Goal: Transaction & Acquisition: Purchase product/service

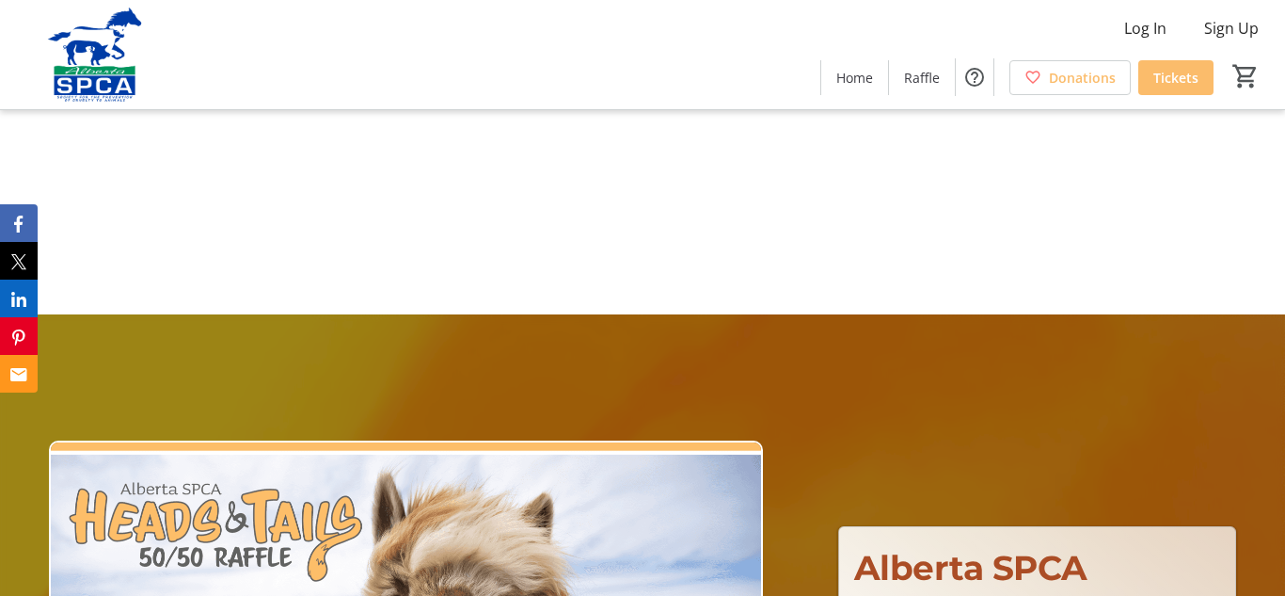
scroll to position [1, 0]
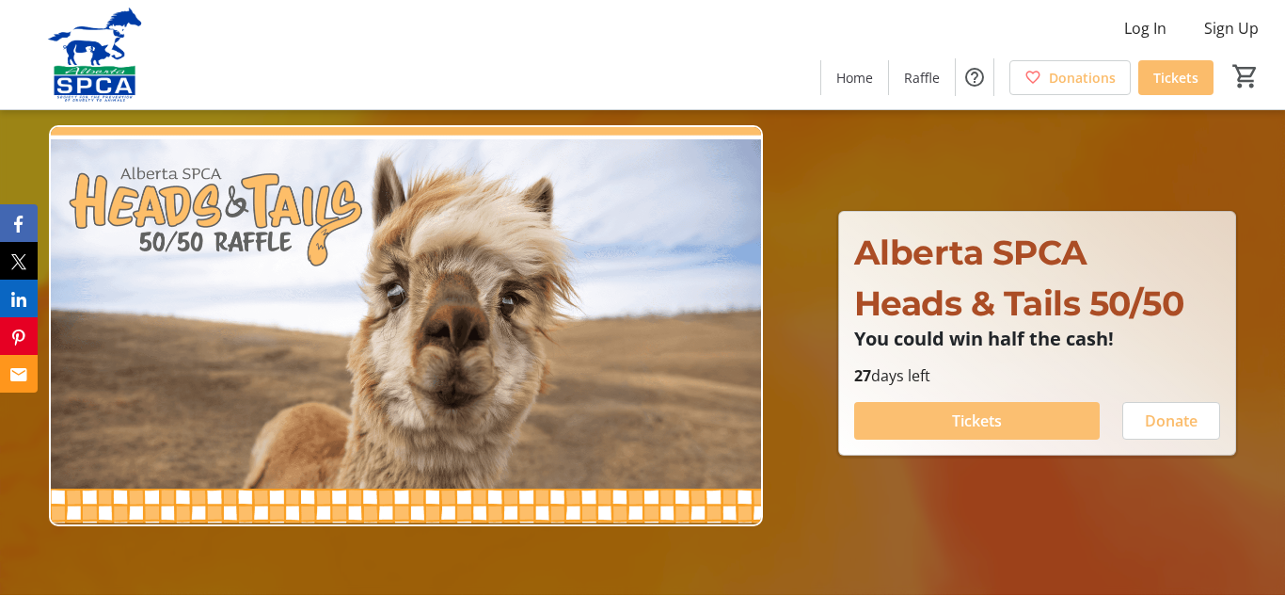
click at [942, 432] on span at bounding box center [977, 420] width 246 height 45
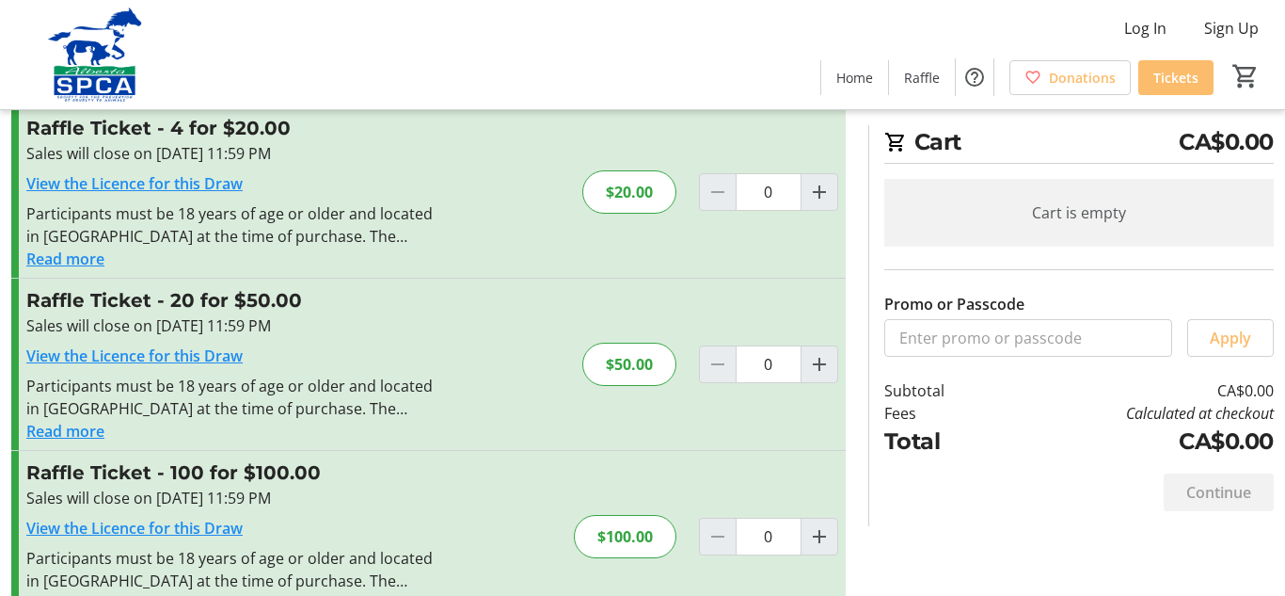
scroll to position [271, 0]
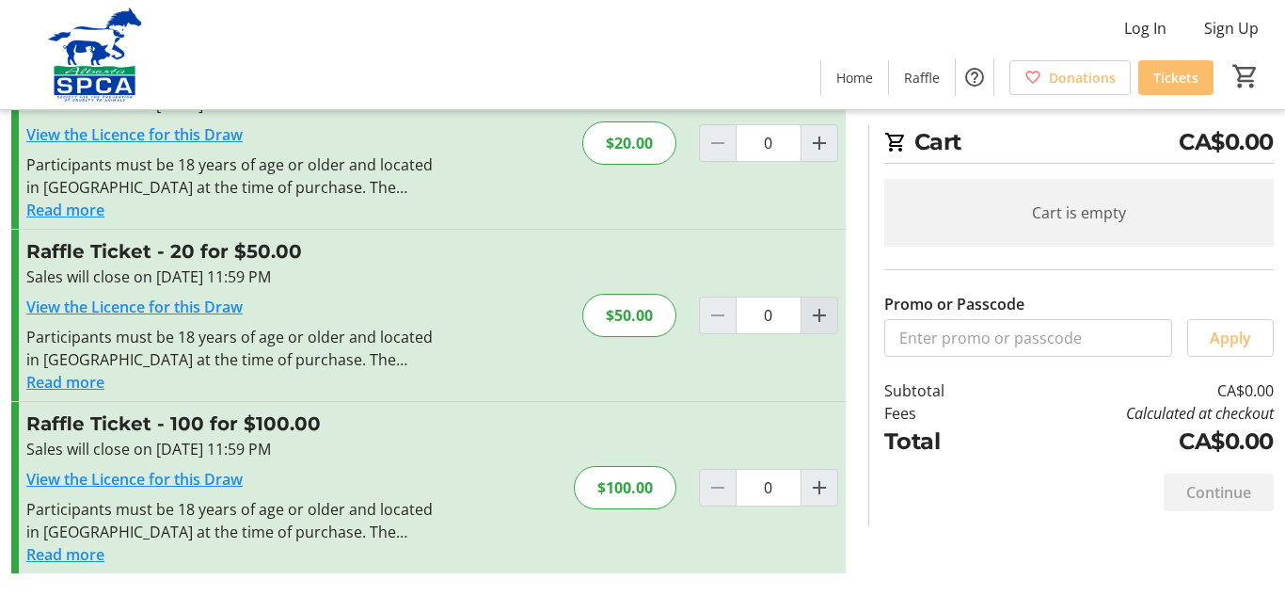
click at [810, 316] on mat-icon "Increment by one" at bounding box center [819, 315] width 23 height 23
type input "1"
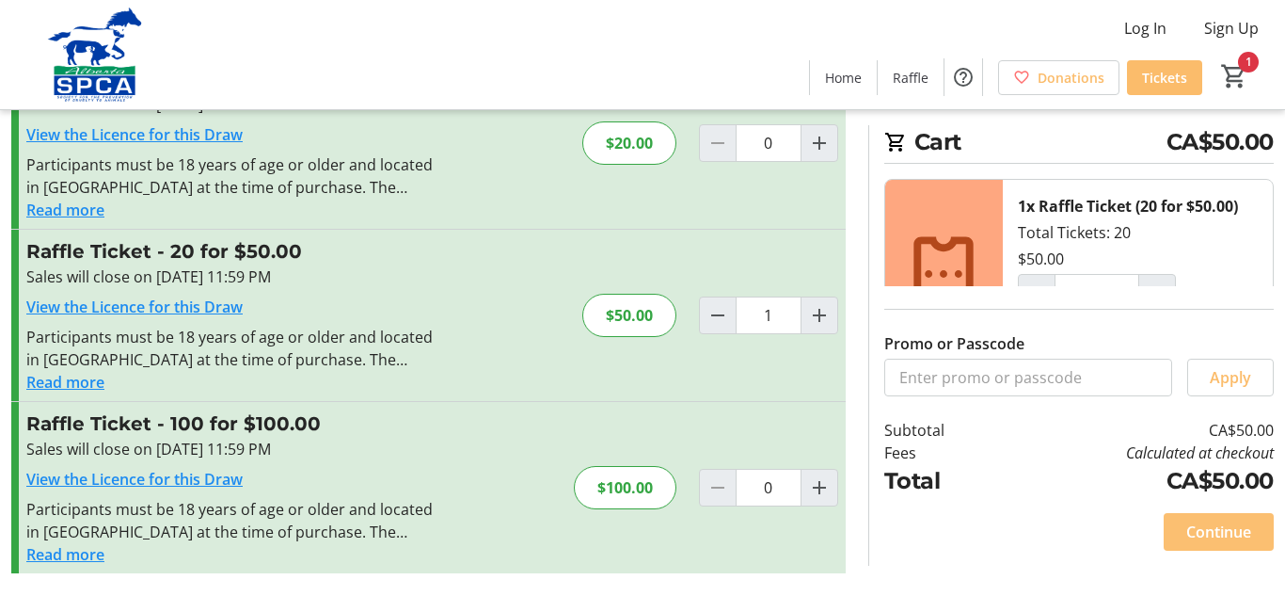
click at [1236, 535] on span "Continue" at bounding box center [1218, 531] width 65 height 23
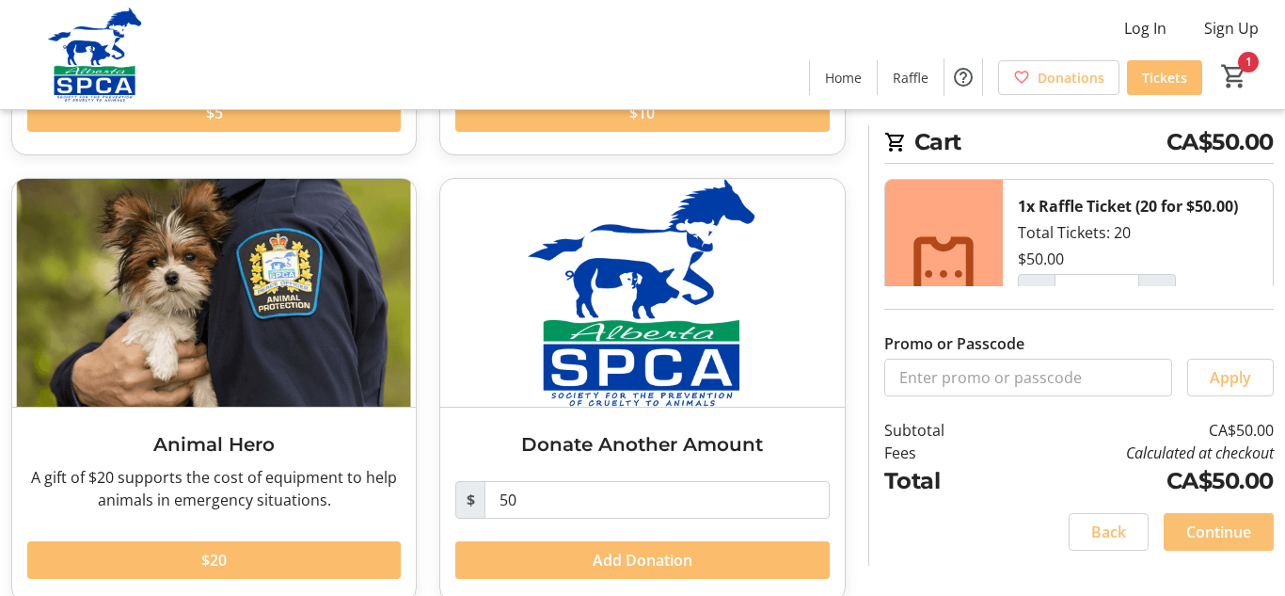
scroll to position [473, 0]
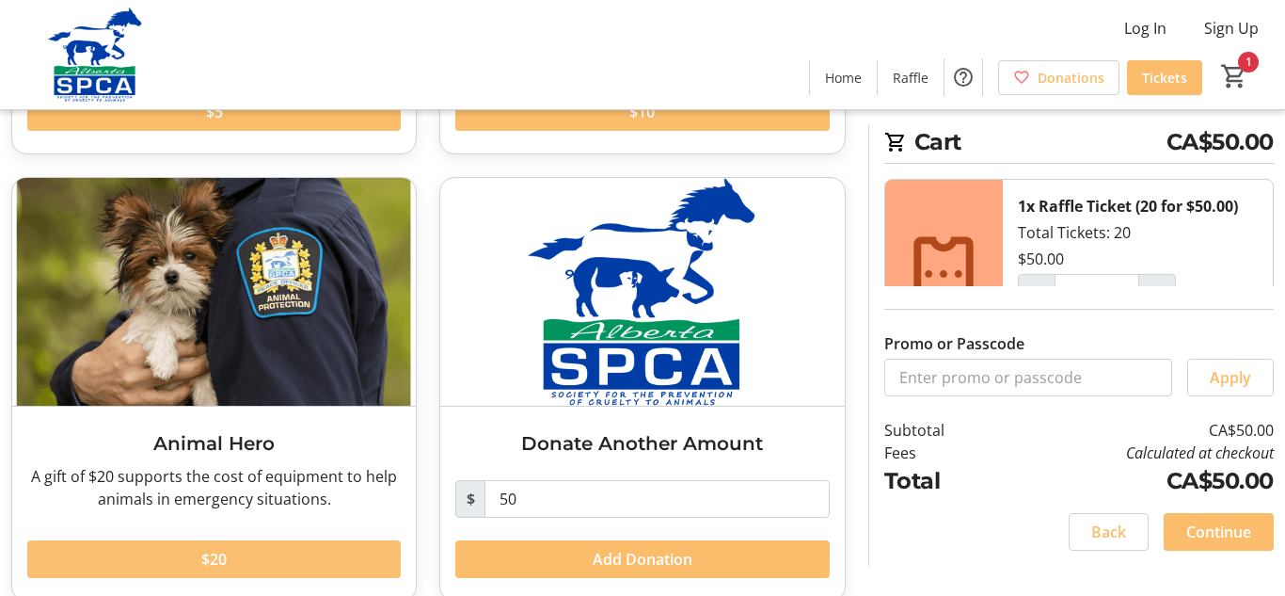
click at [224, 562] on span "$20" at bounding box center [213, 559] width 25 height 23
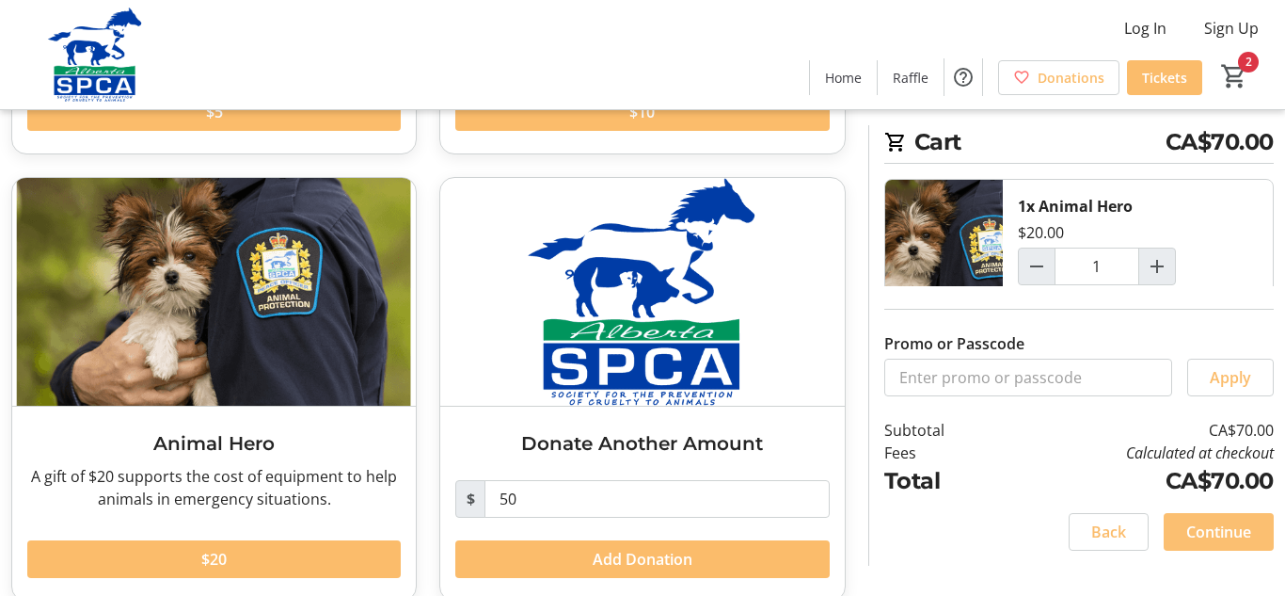
click at [1215, 548] on span at bounding box center [1219, 531] width 110 height 45
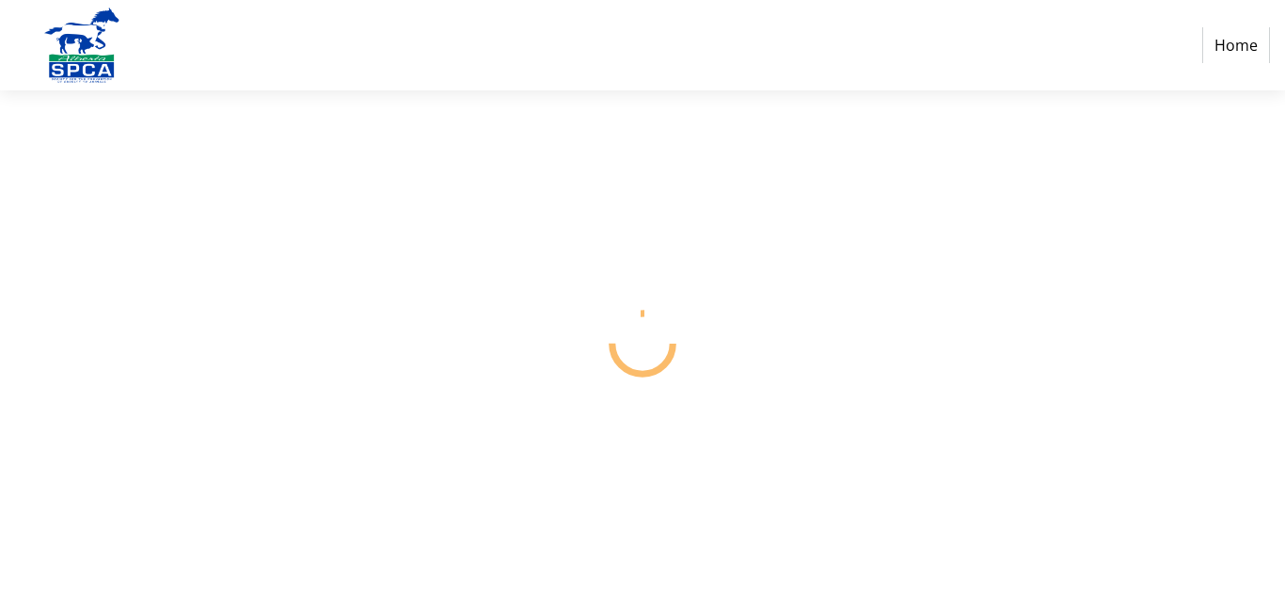
select select "CA"
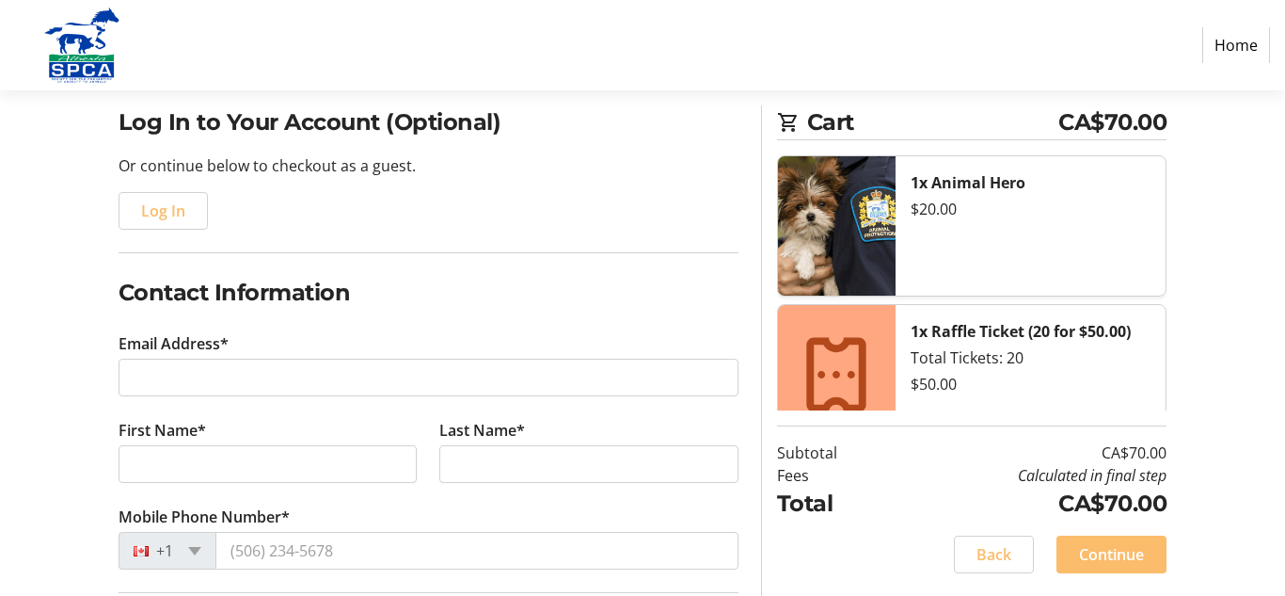
scroll to position [149, 0]
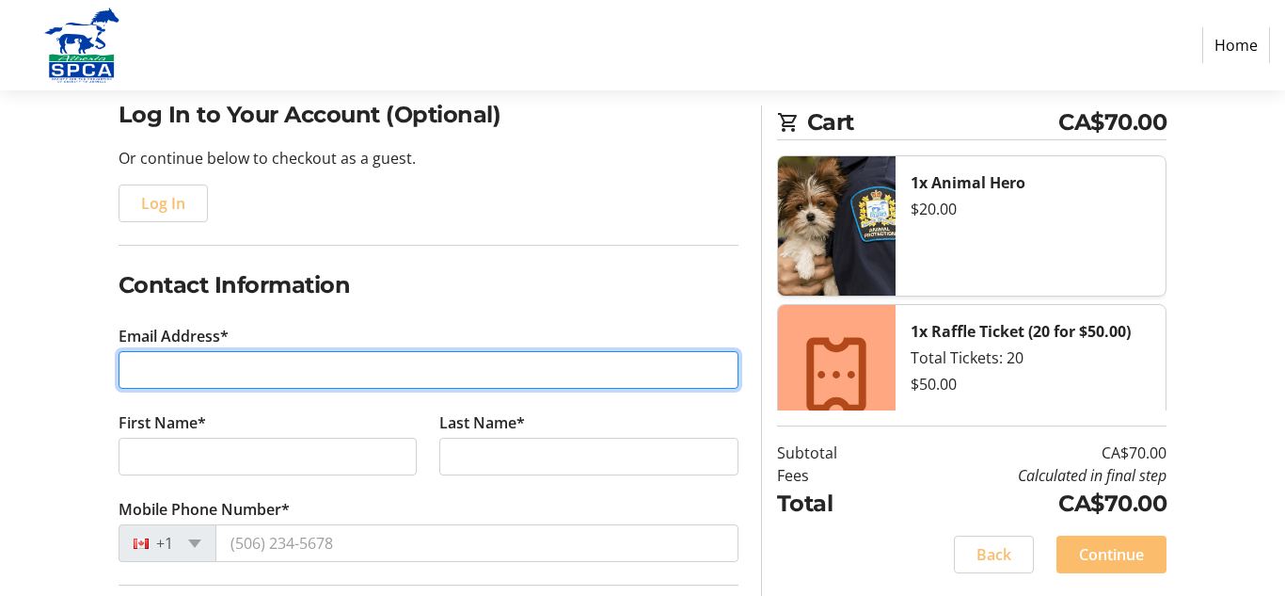
click at [376, 375] on input "Email Address*" at bounding box center [429, 370] width 620 height 38
type input "[EMAIL_ADDRESS][DOMAIN_NAME]"
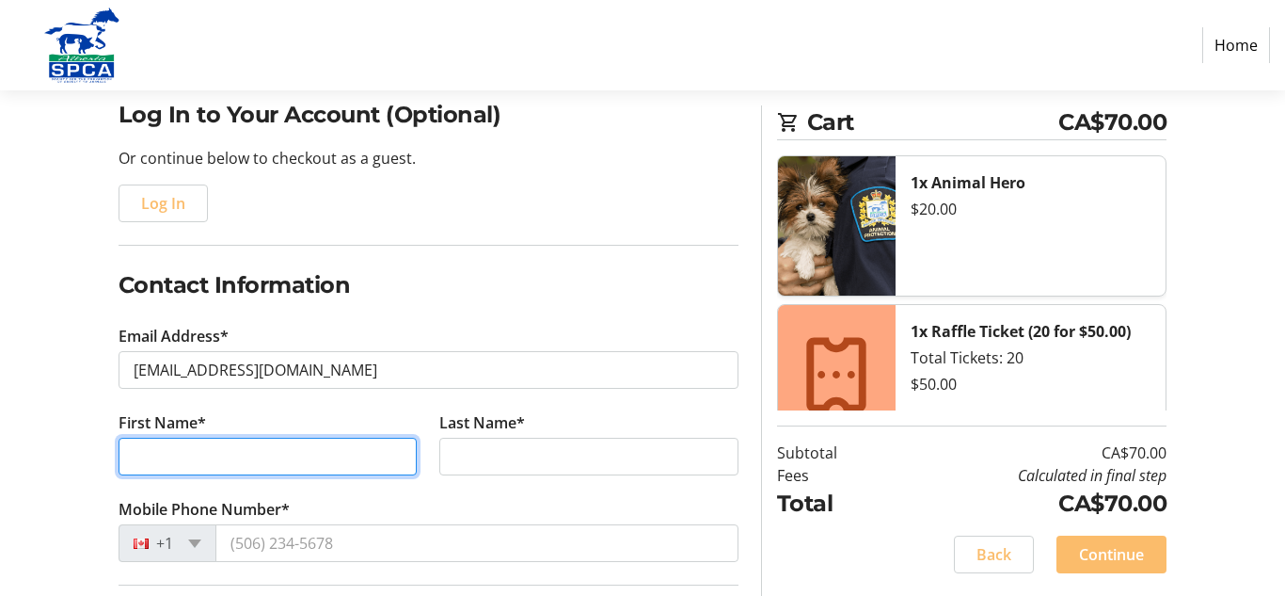
type input "[PERSON_NAME]"
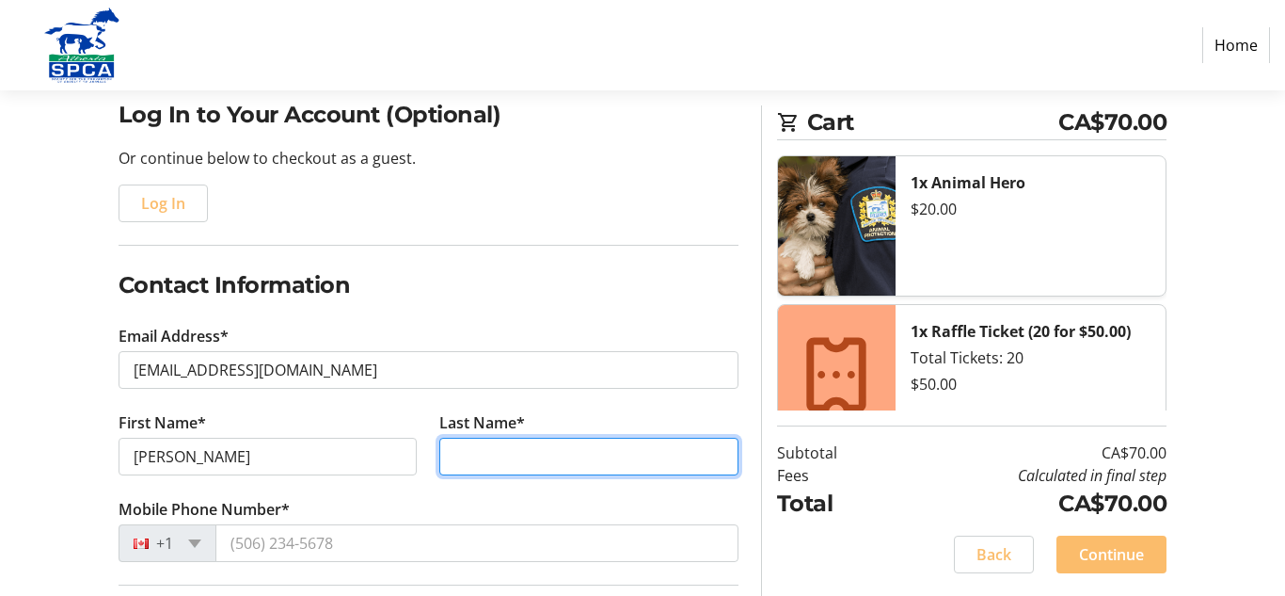
type input "[PERSON_NAME]"
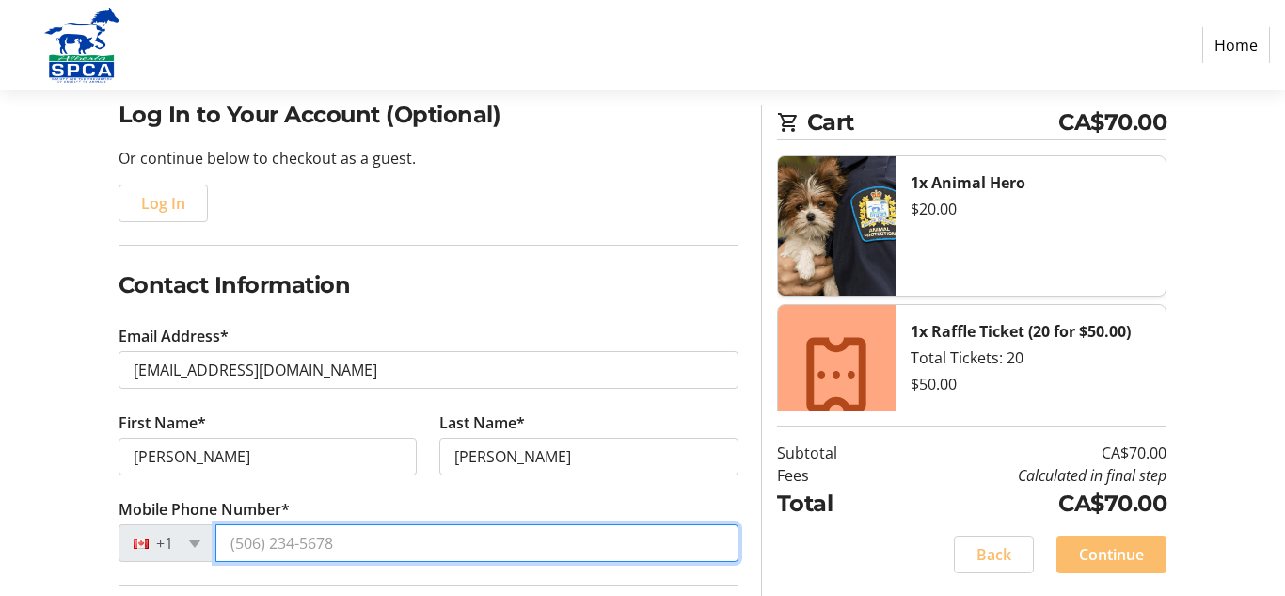
type input "[PHONE_NUMBER]"
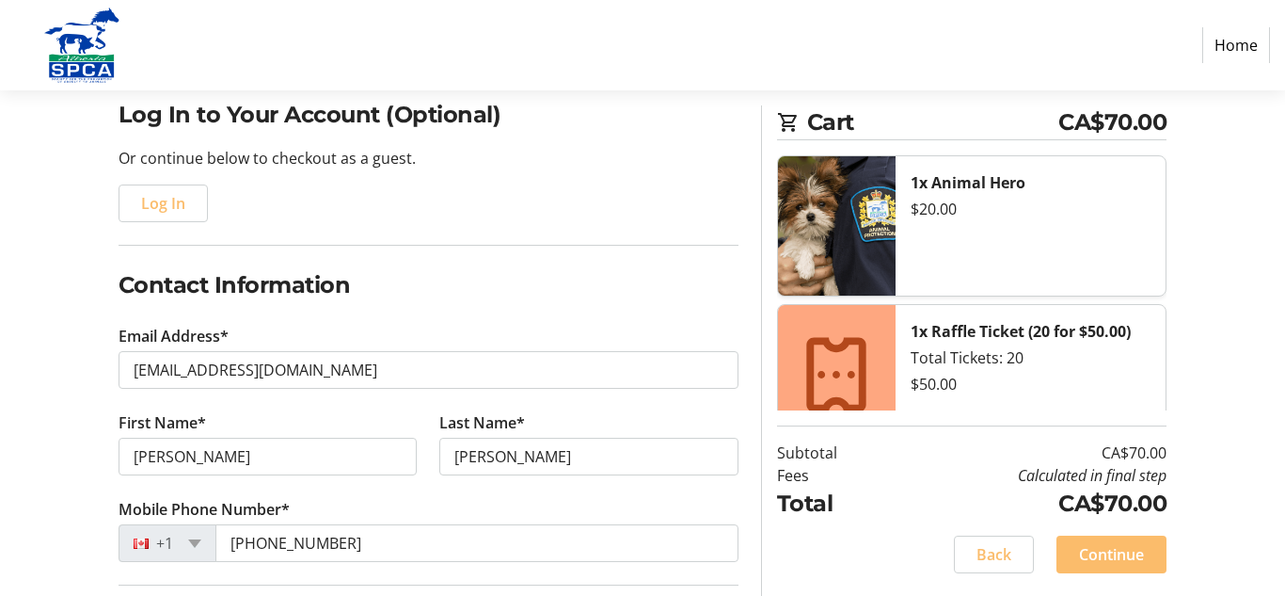
type input "[STREET_ADDRESS]"
type input "[GEOGRAPHIC_DATA]"
select select "AB"
type input "T3A 2C9"
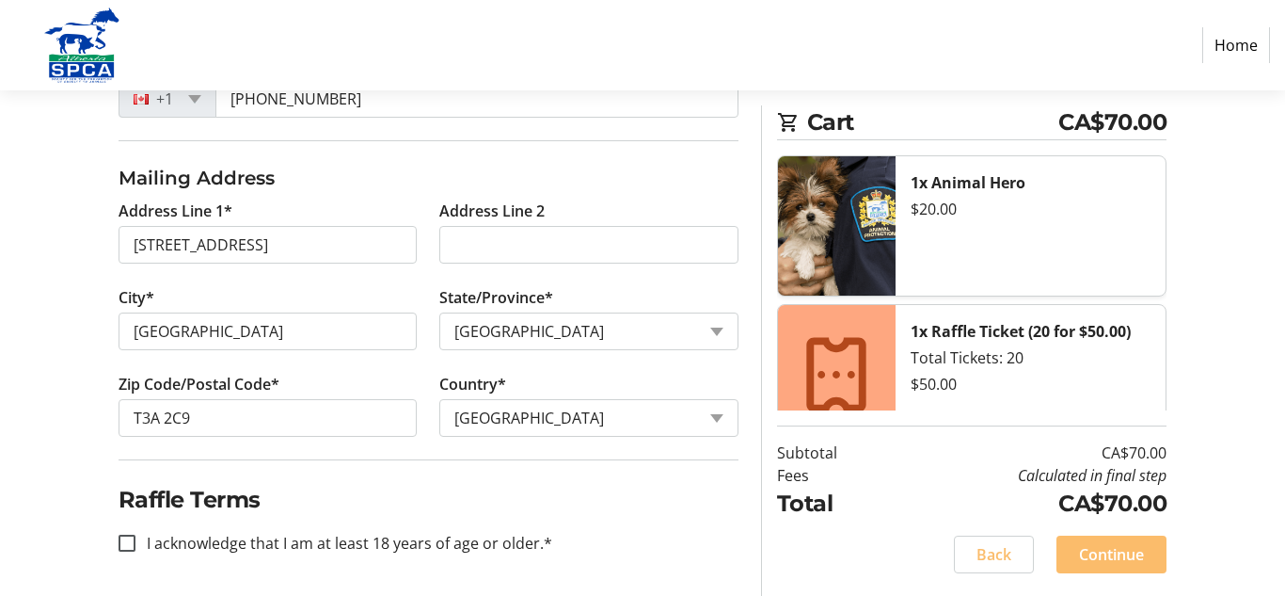
scroll to position [596, 0]
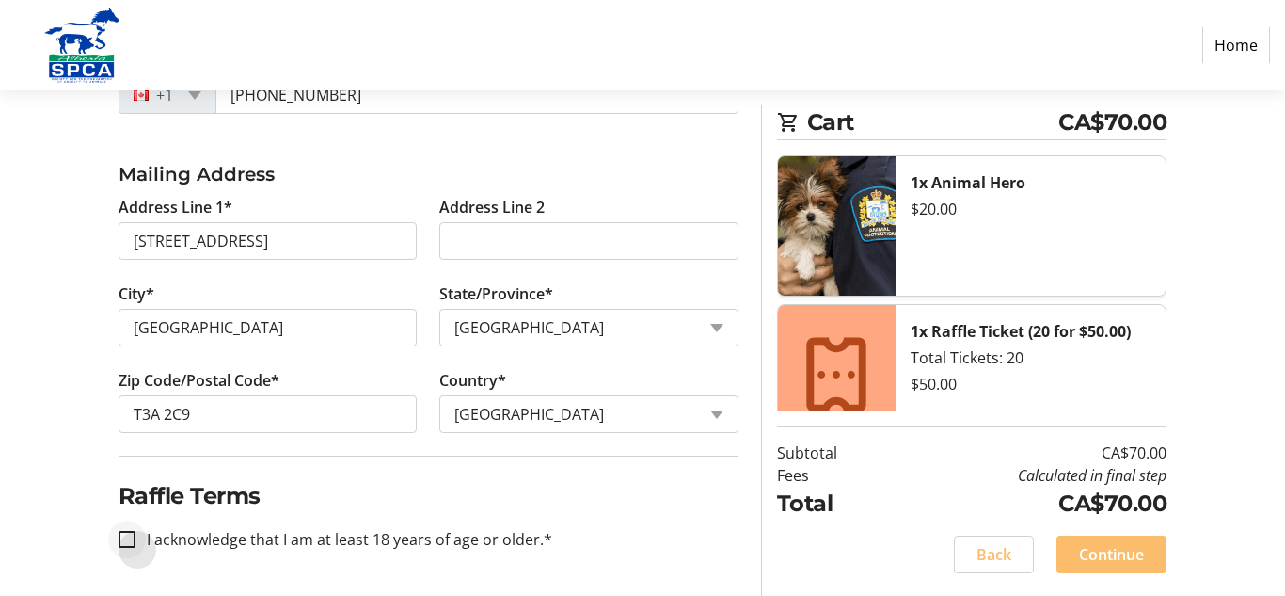
click at [144, 548] on div at bounding box center [126, 538] width 45 height 45
checkbox input "true"
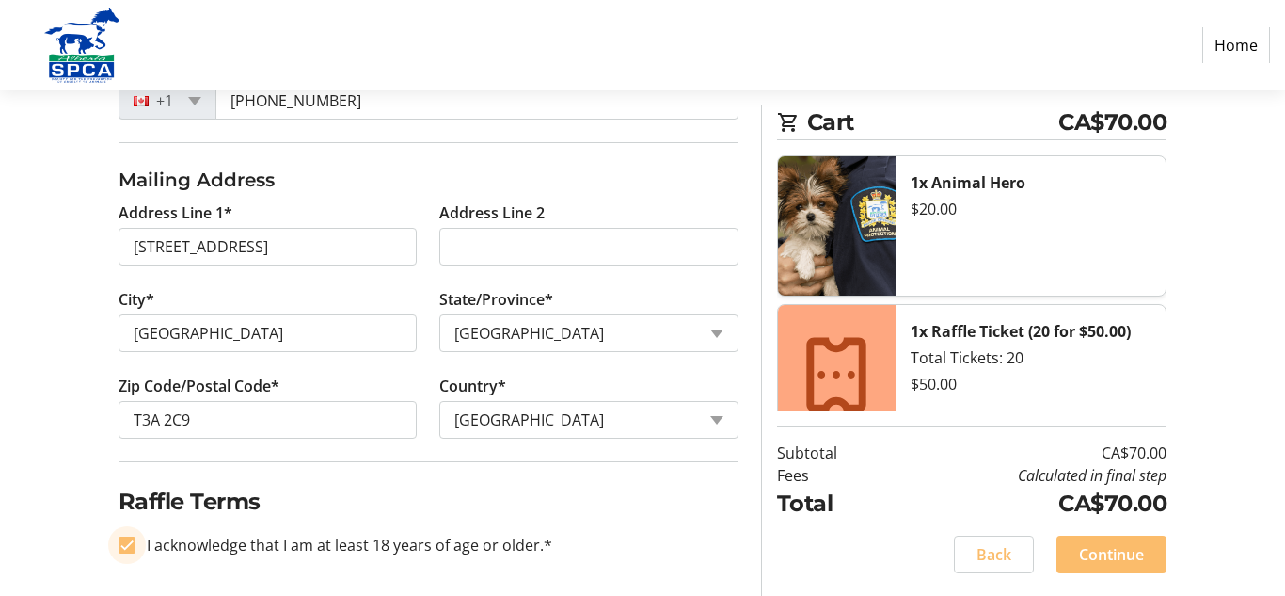
scroll to position [586, 0]
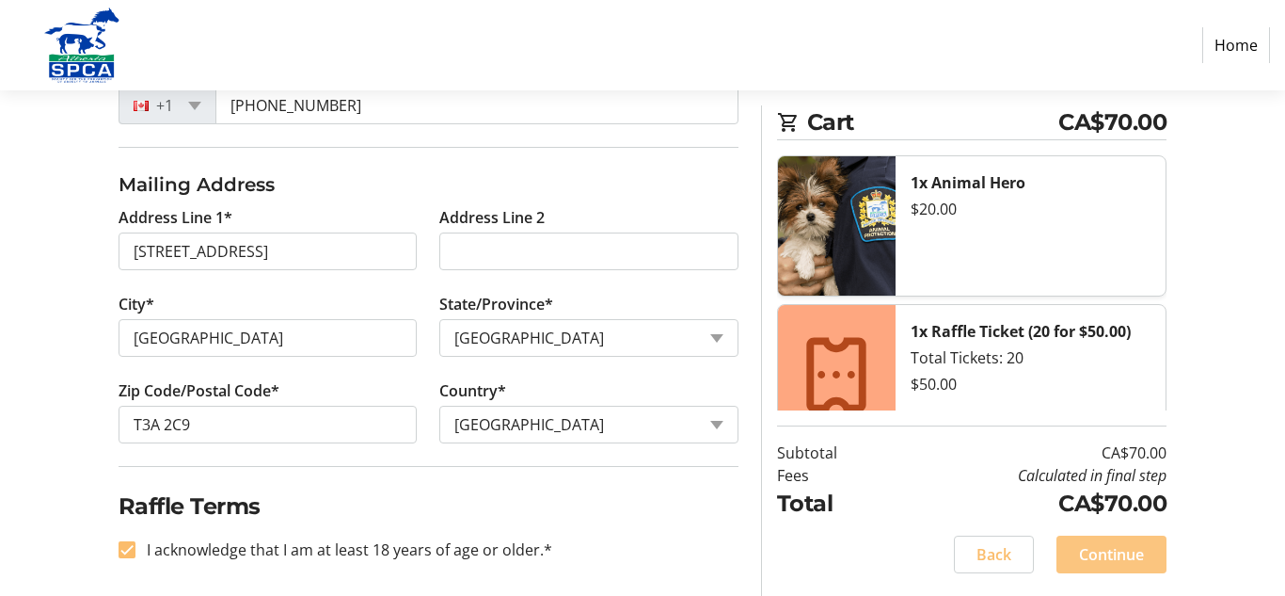
click at [1138, 565] on span at bounding box center [1111, 554] width 110 height 45
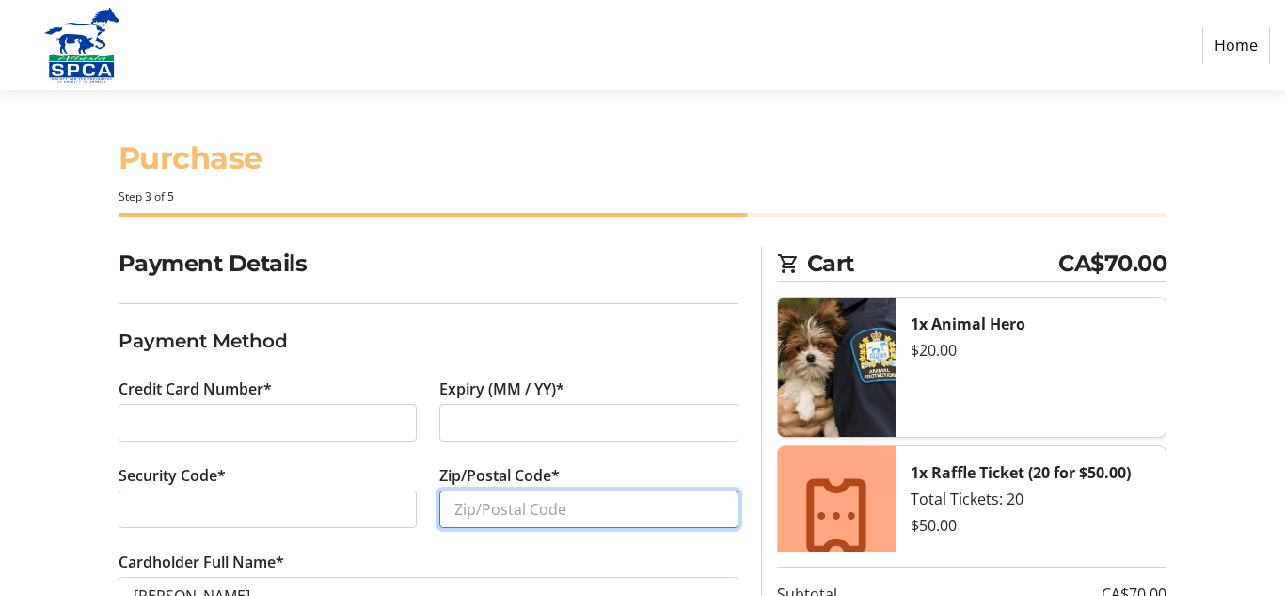
click at [584, 511] on input "Zip/Postal Code*" at bounding box center [588, 509] width 299 height 38
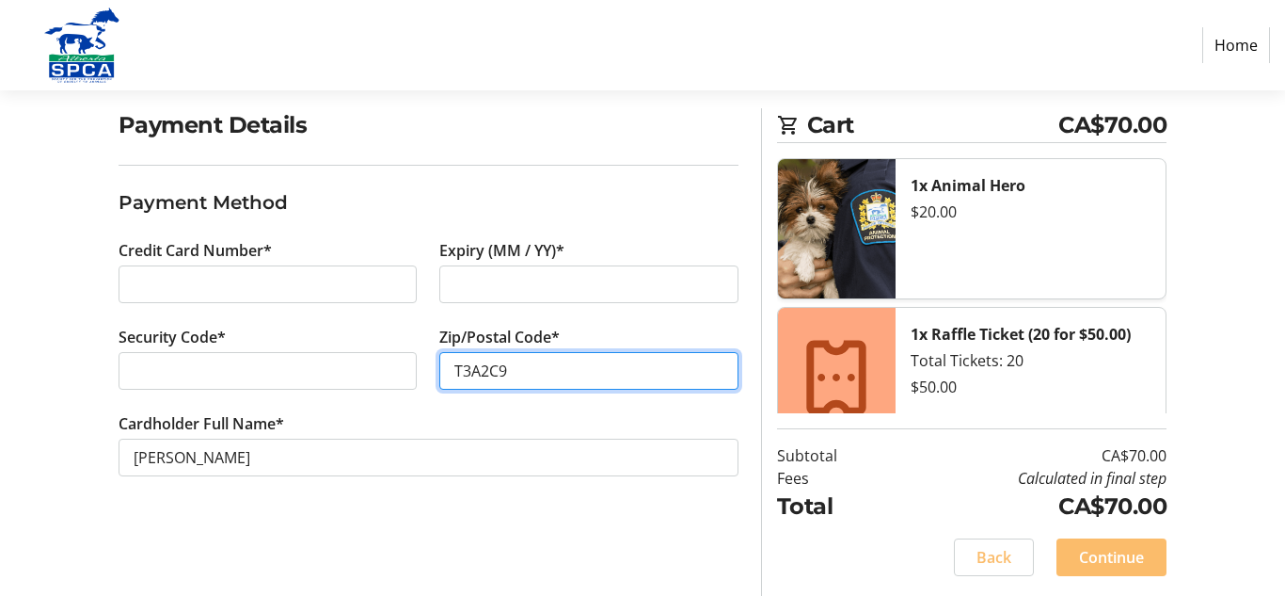
scroll to position [141, 0]
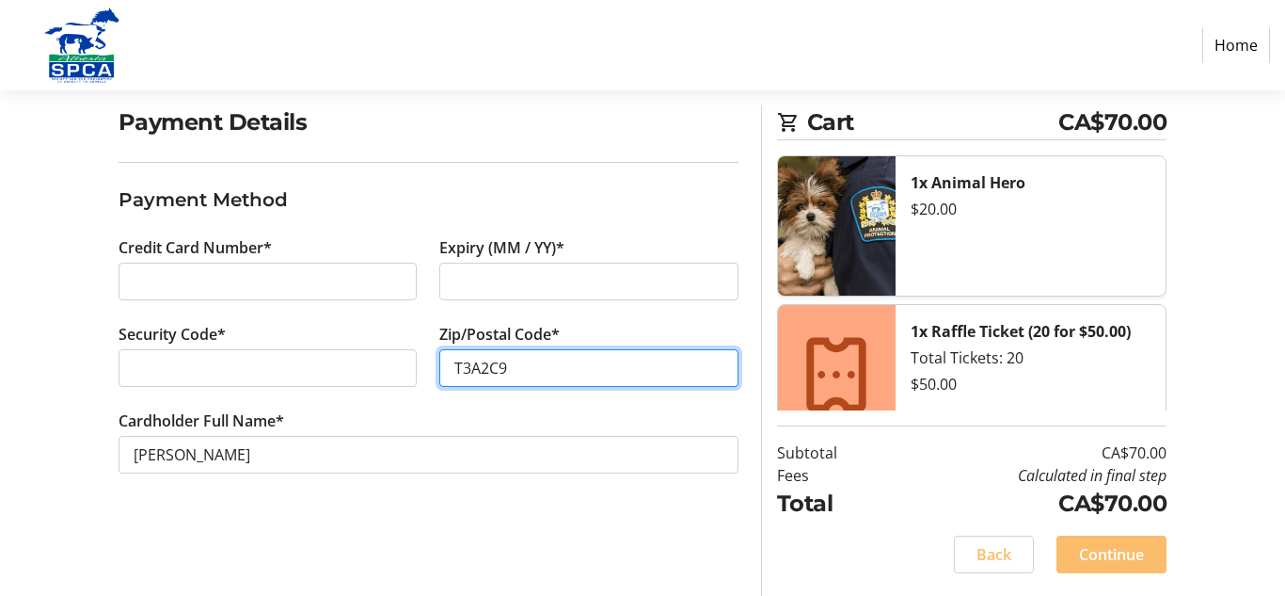
click at [484, 366] on input "T3A2C9" at bounding box center [588, 368] width 299 height 38
type input "T3A 2C9"
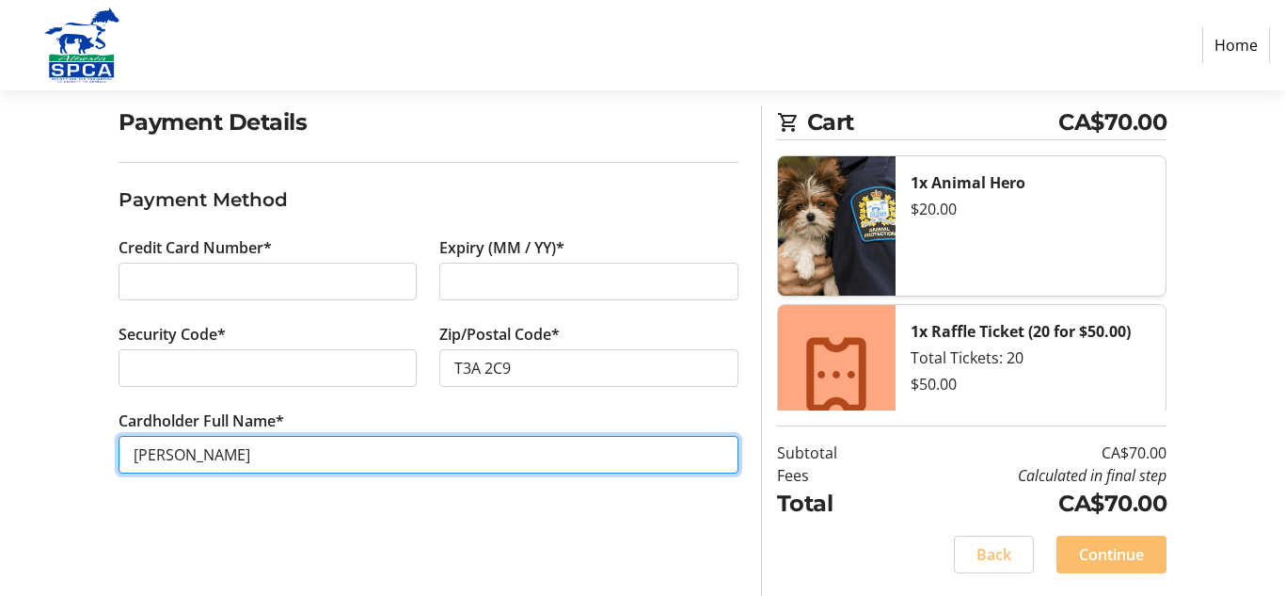
click at [195, 450] on input "[PERSON_NAME]" at bounding box center [429, 455] width 620 height 38
click at [196, 459] on input "[PERSON_NAME]" at bounding box center [429, 455] width 620 height 38
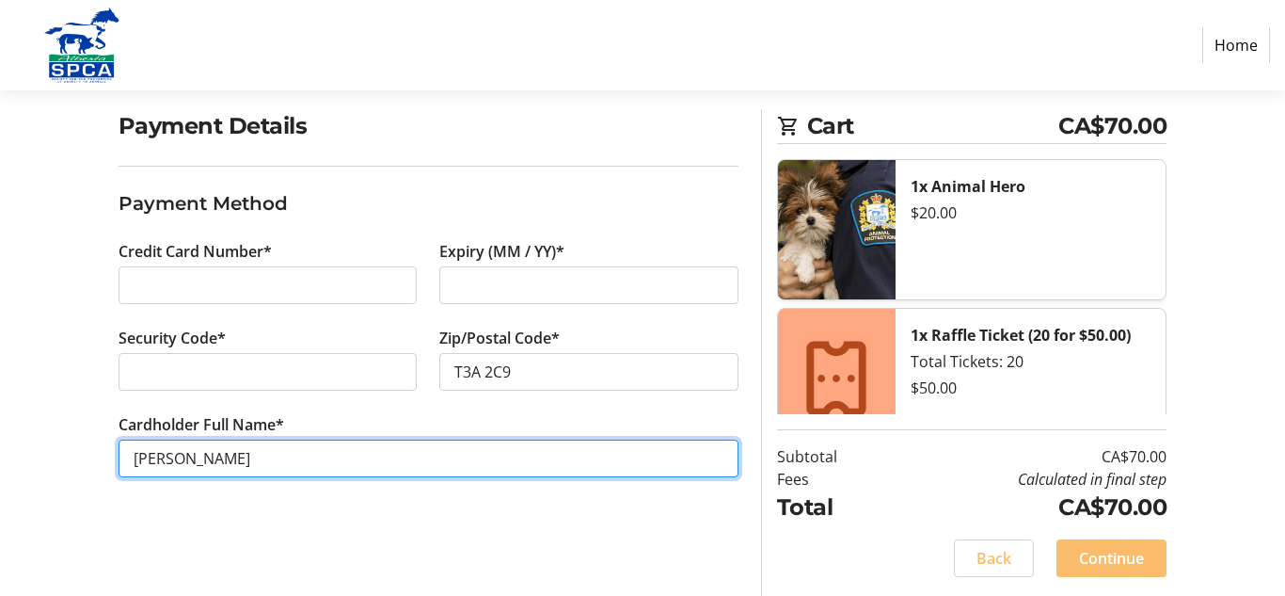
click at [185, 449] on input "[PERSON_NAME]" at bounding box center [429, 458] width 620 height 38
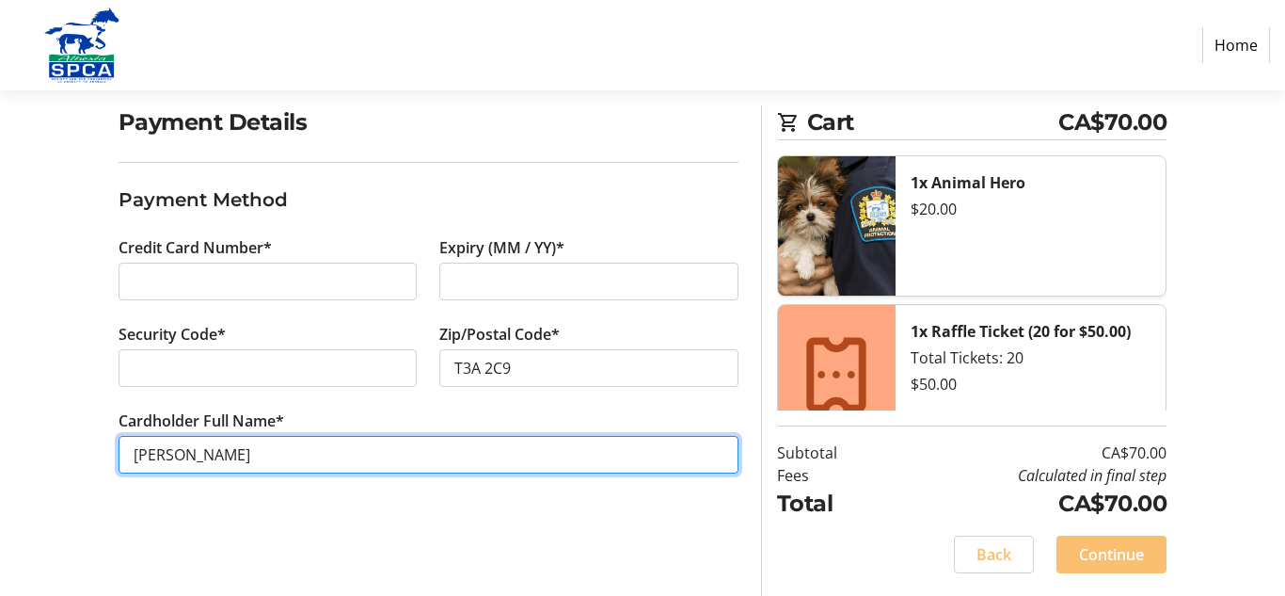
type input "[PERSON_NAME]"
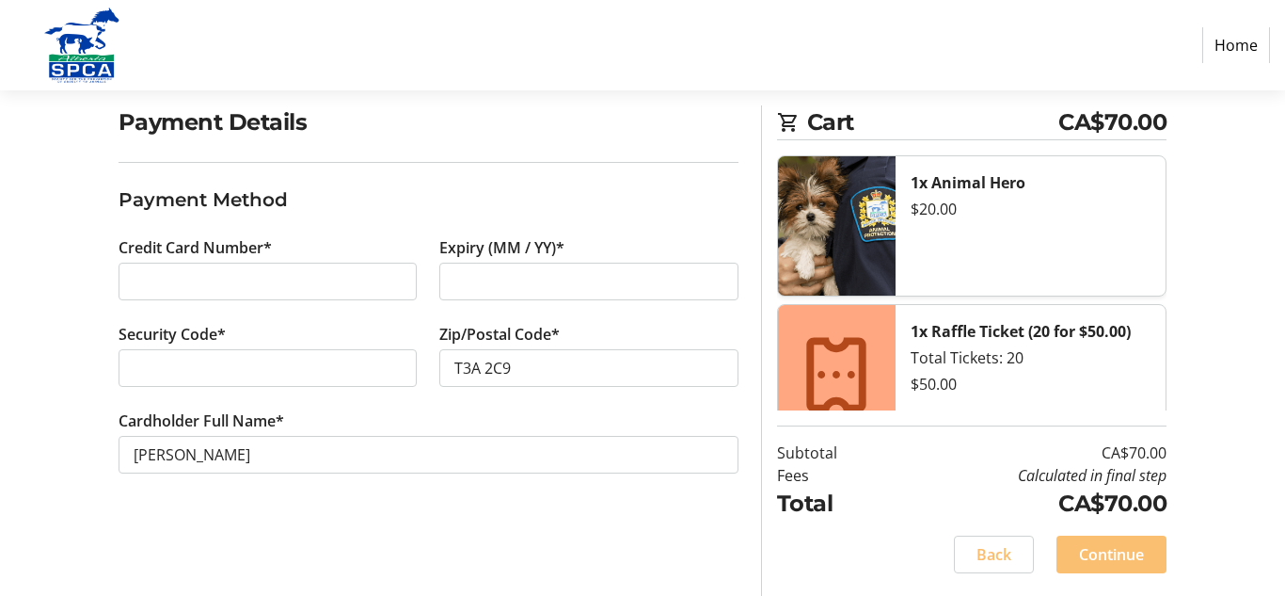
click at [1114, 568] on span at bounding box center [1111, 554] width 110 height 45
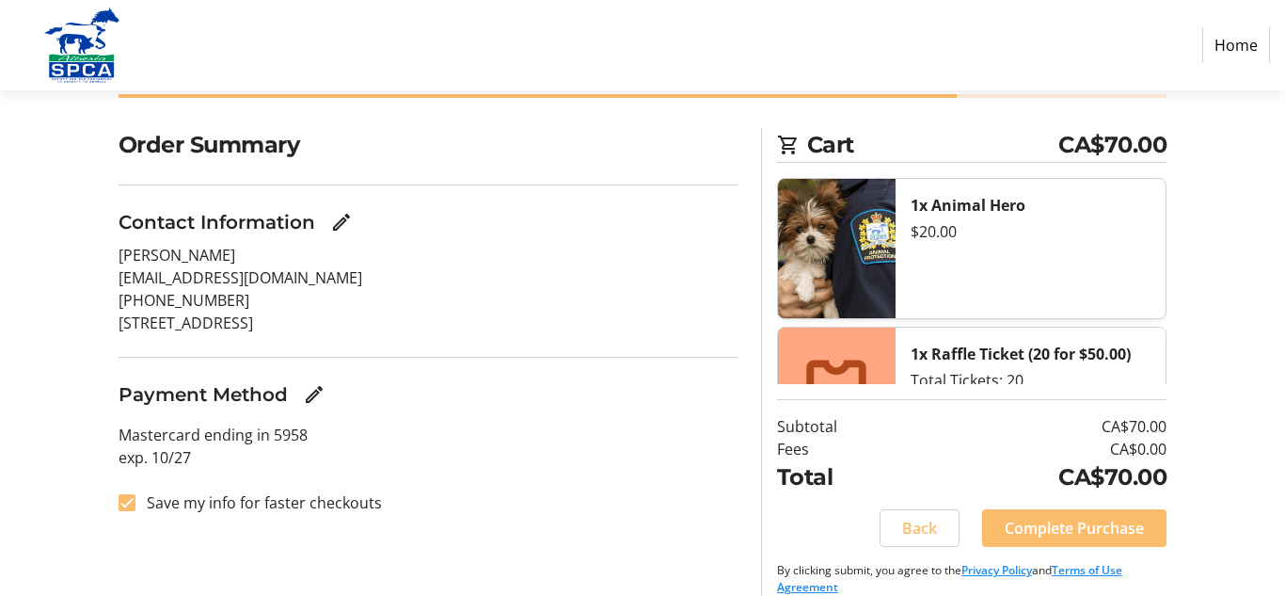
scroll to position [141, 0]
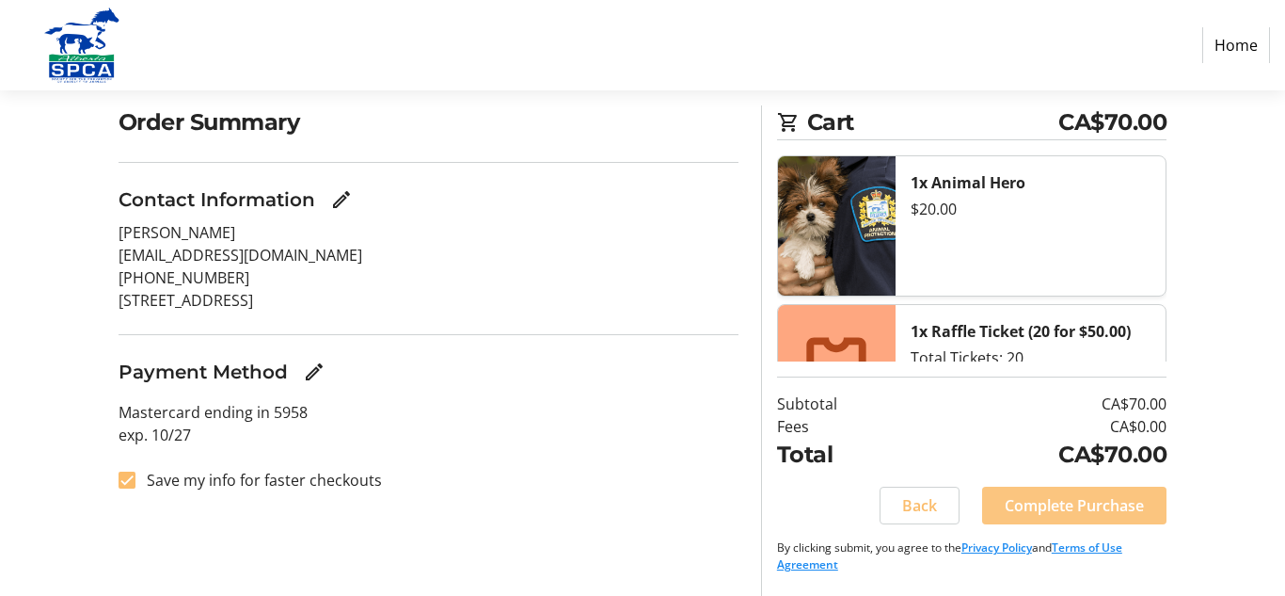
click at [1072, 510] on span "Complete Purchase" at bounding box center [1074, 505] width 139 height 23
